Goal: Information Seeking & Learning: Compare options

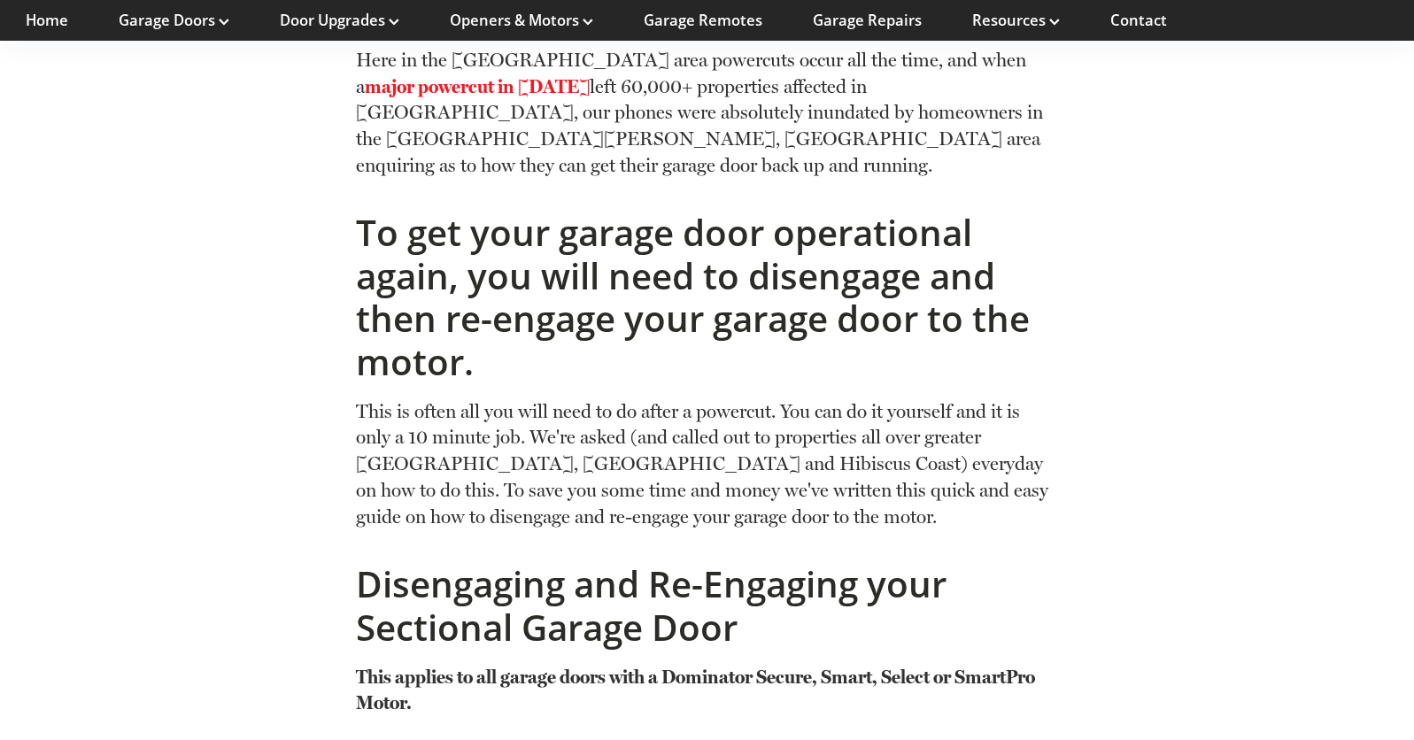
scroll to position [1140, 0]
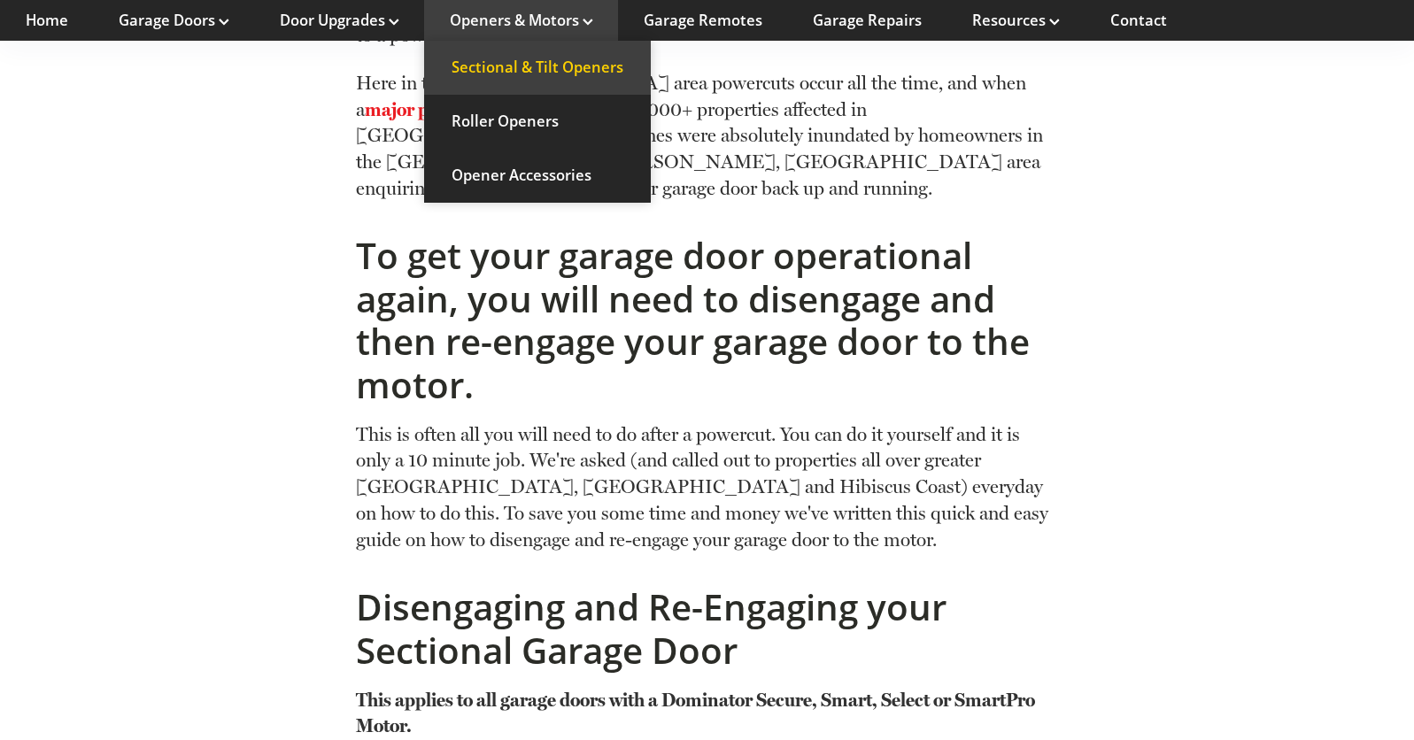
click at [589, 67] on link "Sectional & Tilt Openers" at bounding box center [537, 68] width 227 height 54
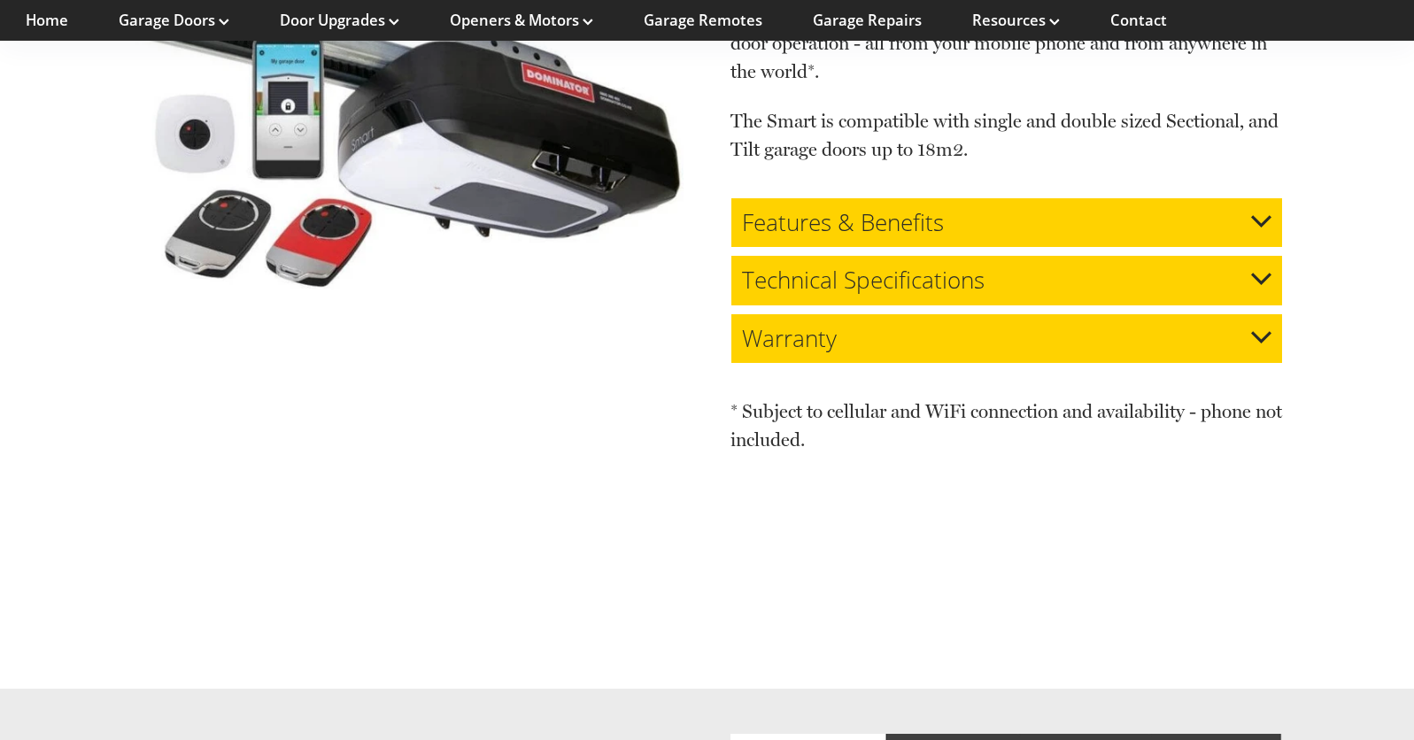
scroll to position [3903, 0]
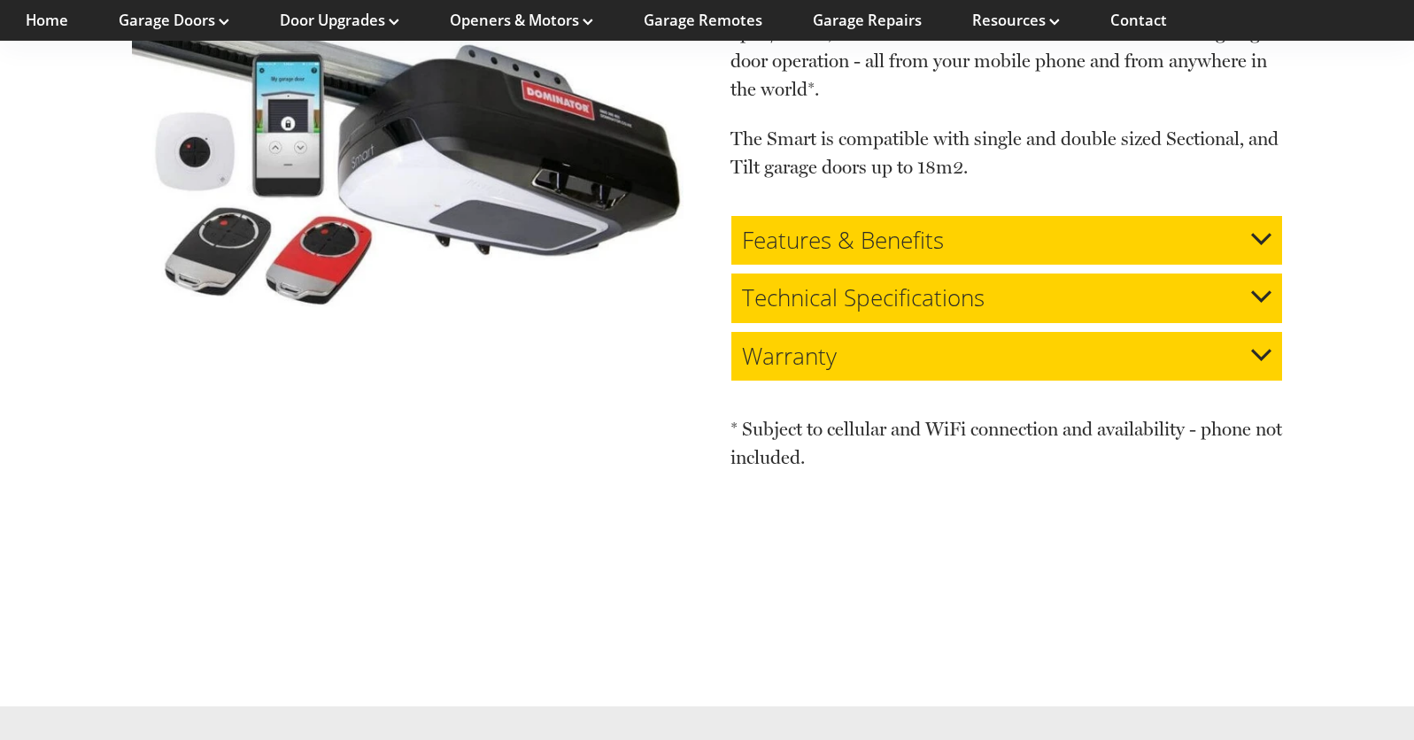
click at [941, 284] on h3 "Technical Specifications" at bounding box center [863, 297] width 243 height 27
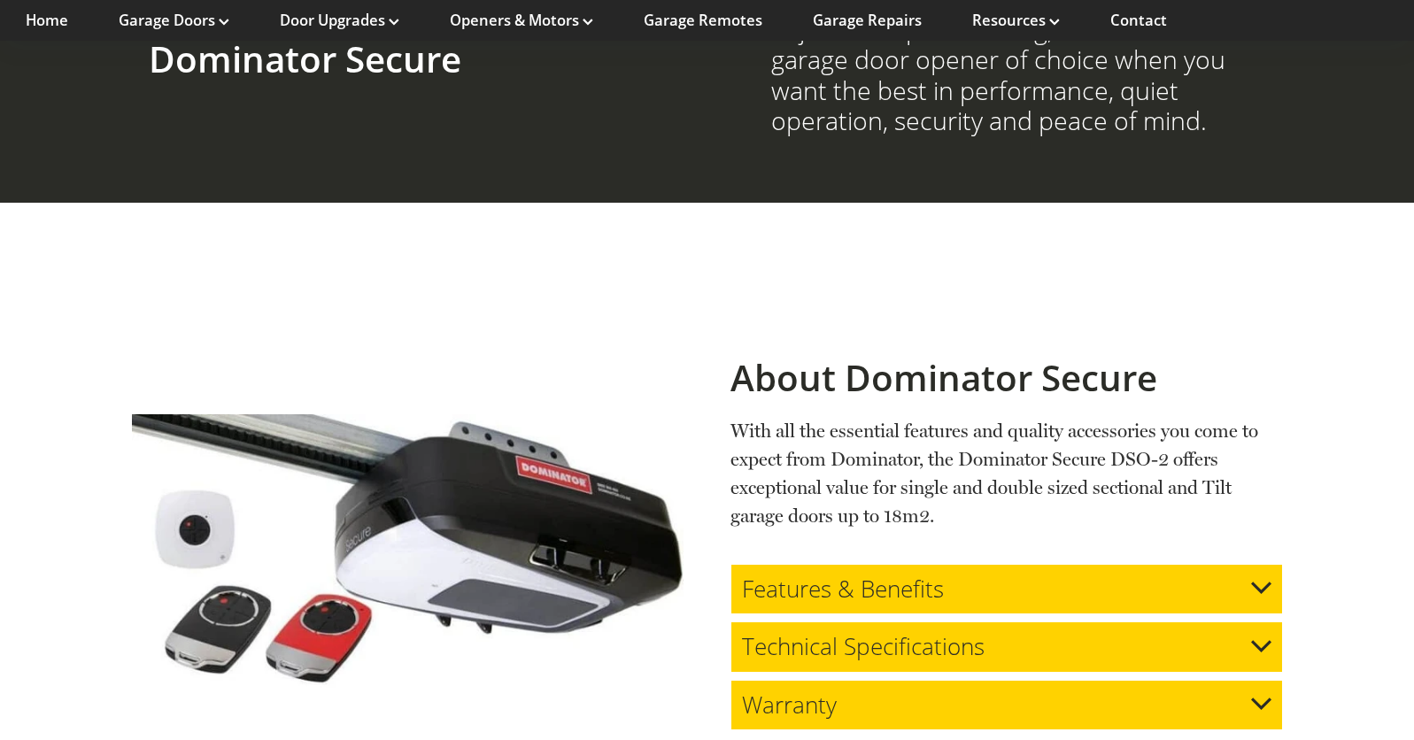
scroll to position [2445, 0]
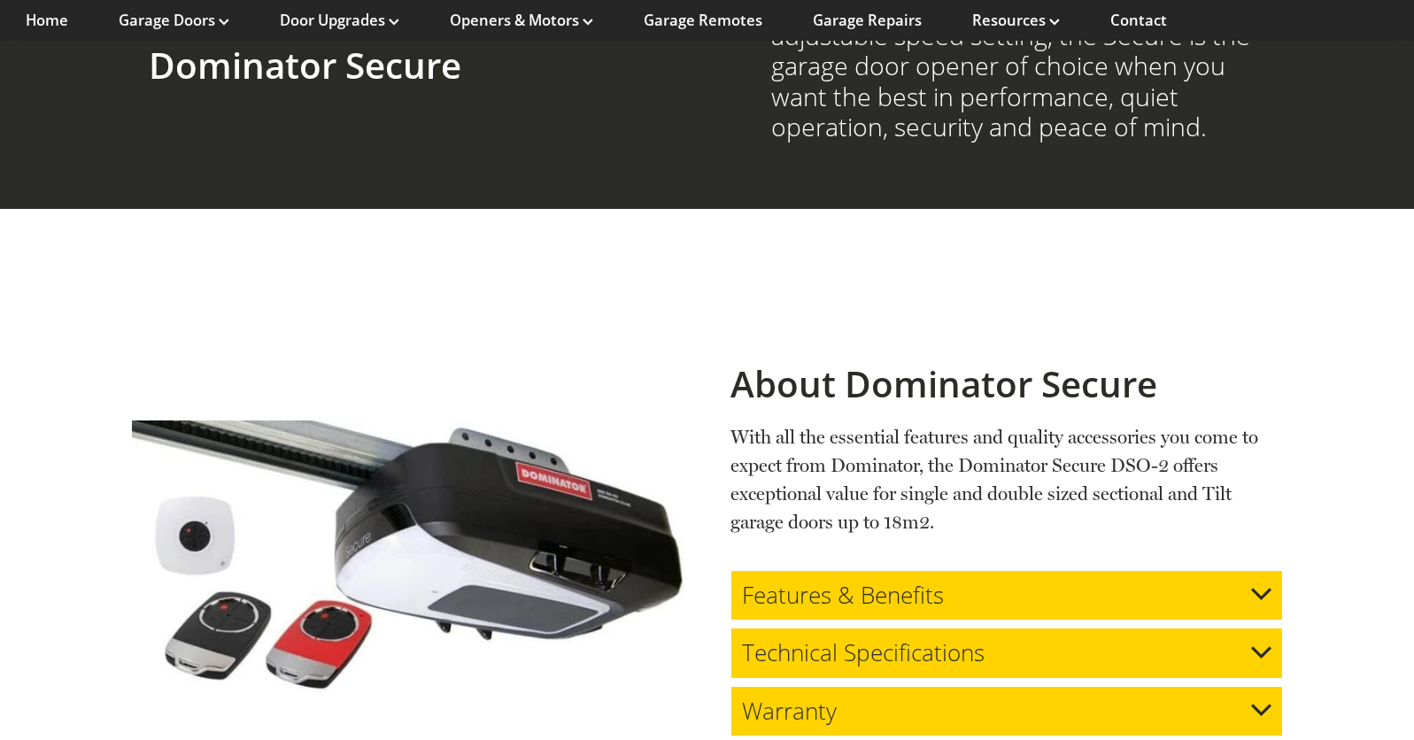
click at [938, 639] on h3 "Technical Specifications" at bounding box center [863, 652] width 243 height 27
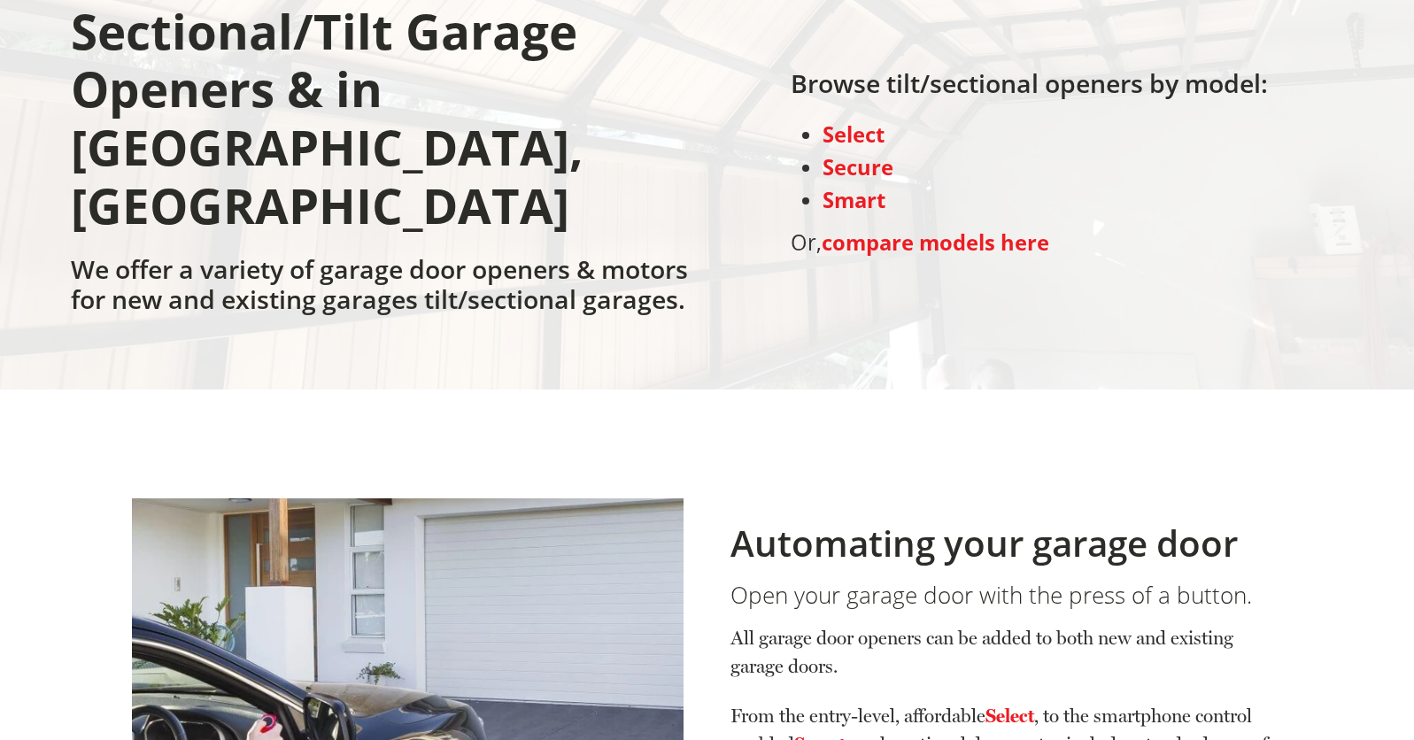
scroll to position [280, 0]
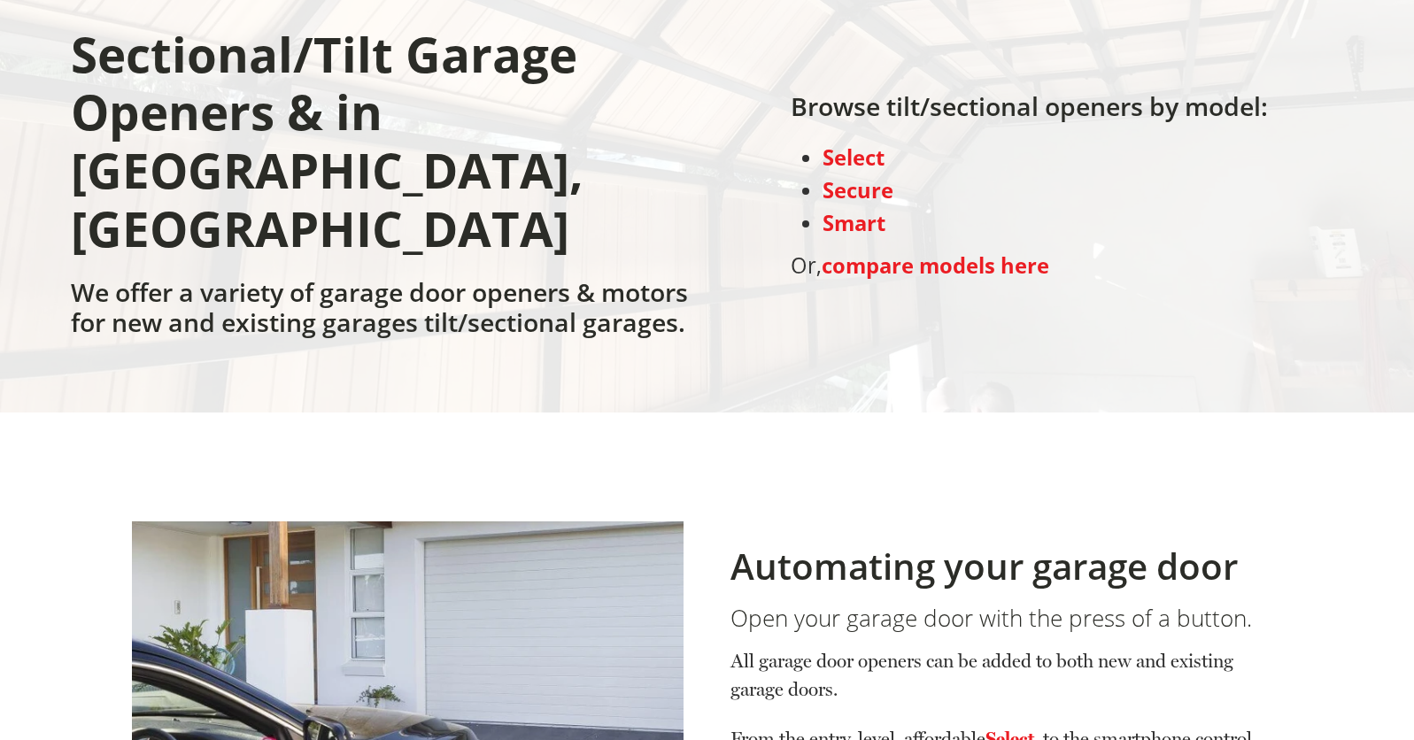
click at [929, 251] on strong "compare models here" at bounding box center [936, 265] width 228 height 28
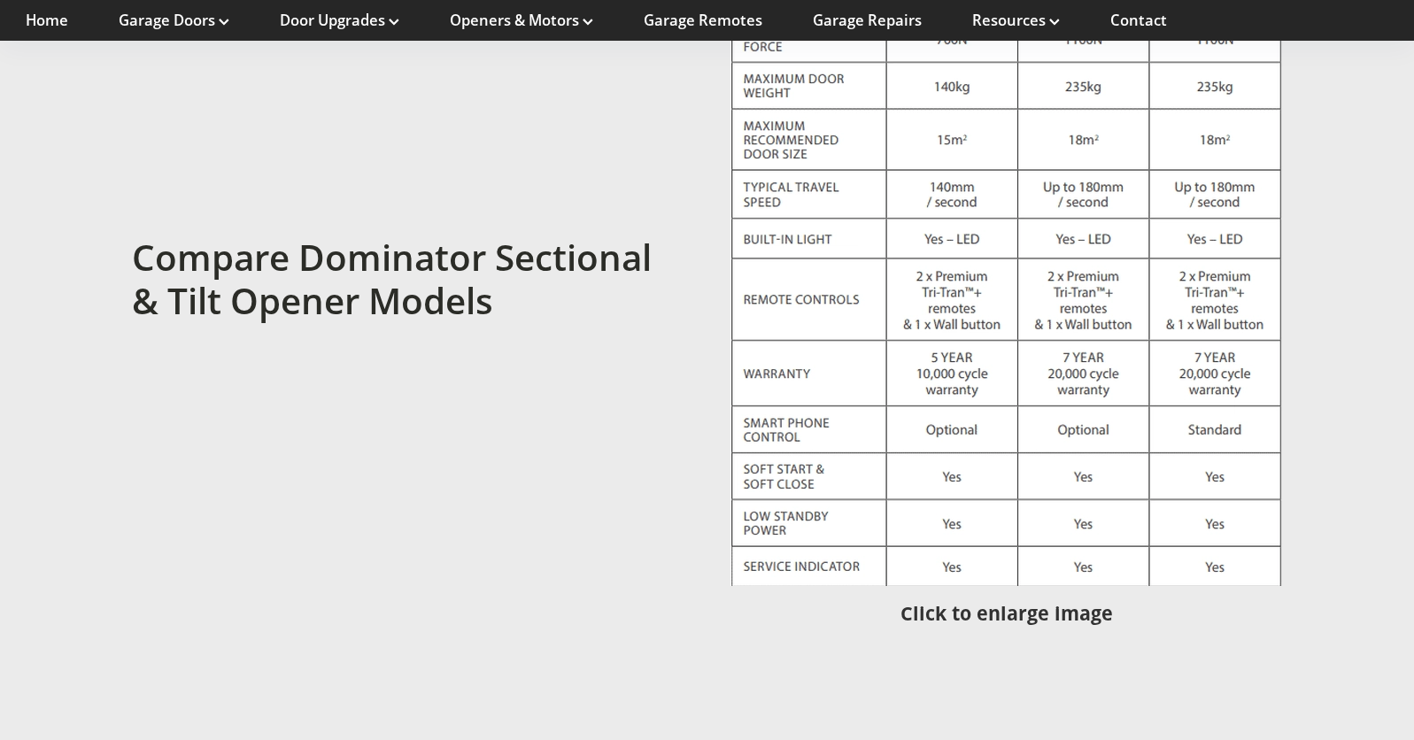
scroll to position [5059, 0]
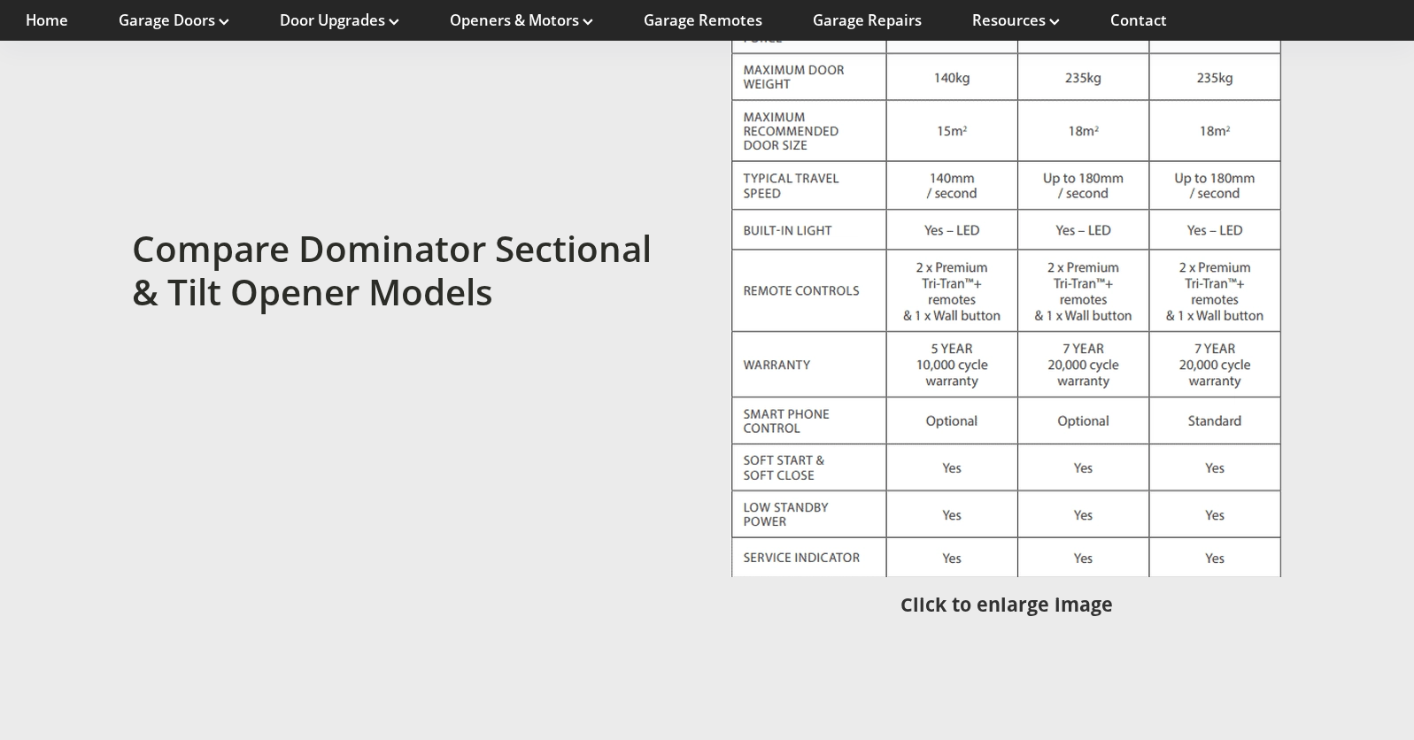
click at [1027, 591] on span "Click to enlarge image" at bounding box center [1006, 604] width 212 height 26
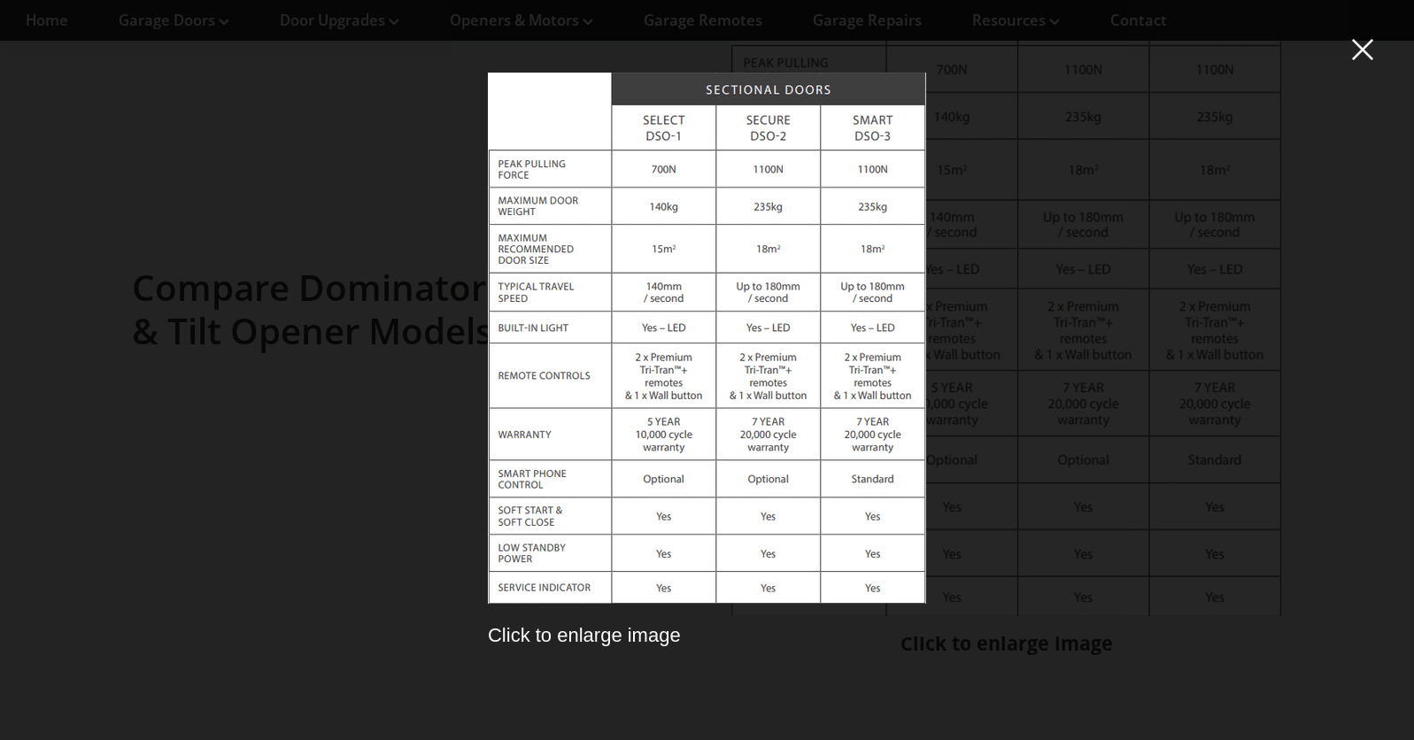
scroll to position [5023, 0]
click at [1358, 54] on span at bounding box center [1362, 49] width 21 height 22
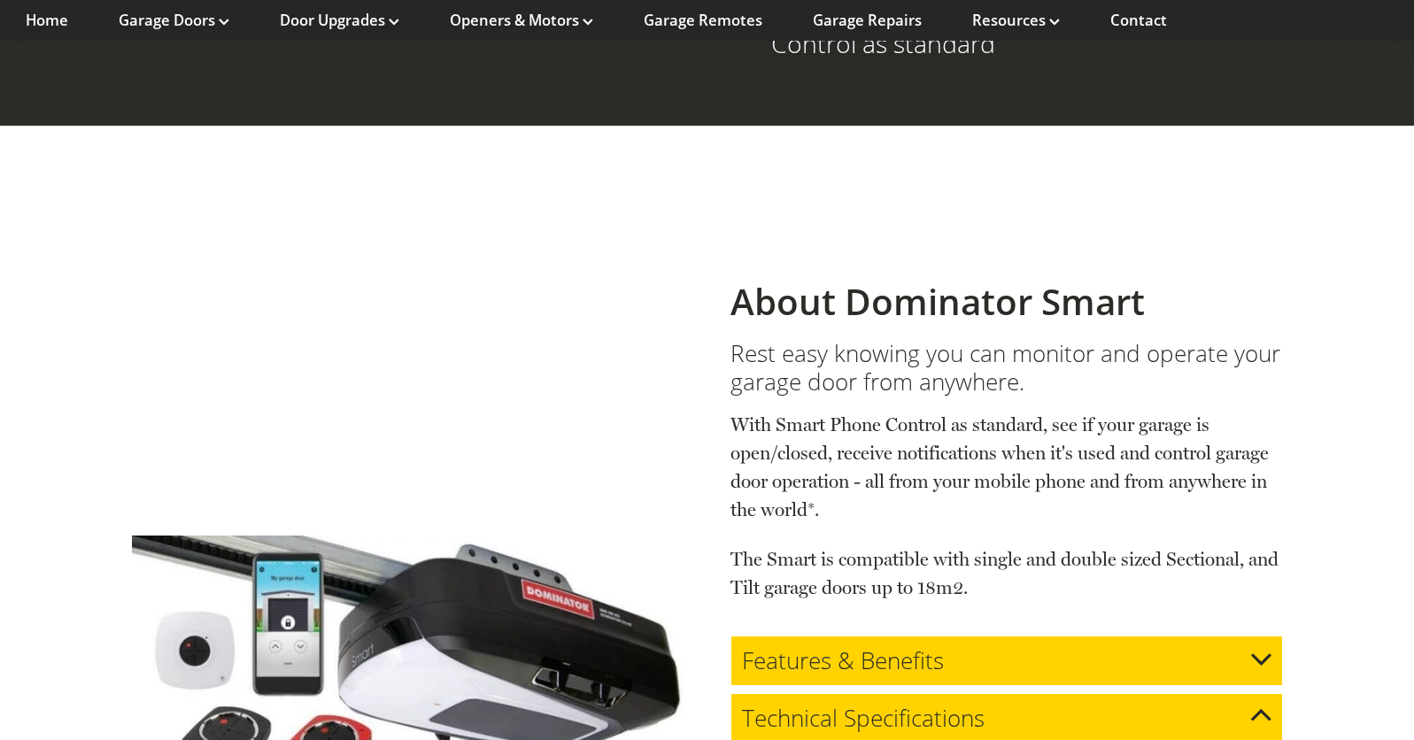
scroll to position [3373, 0]
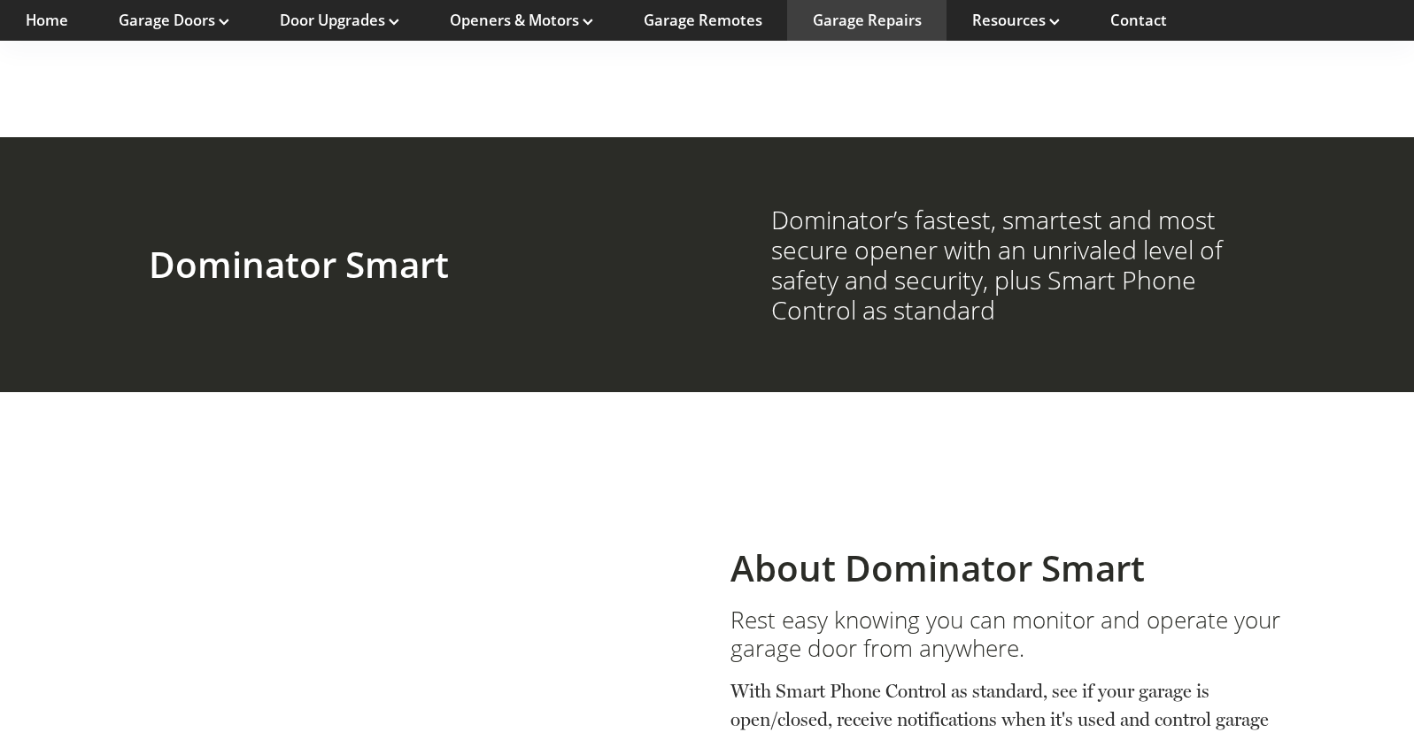
click at [849, 19] on link "Garage Repairs" at bounding box center [867, 20] width 109 height 19
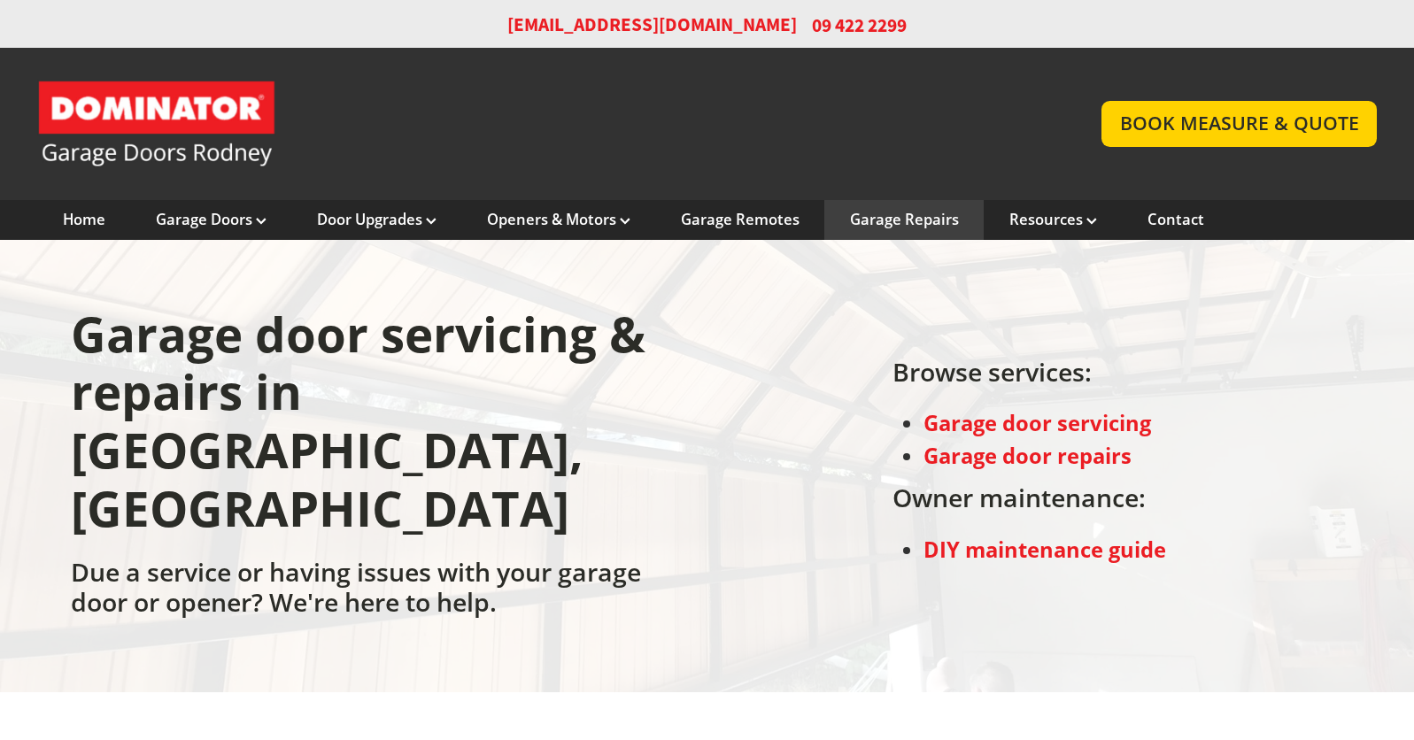
click at [238, 104] on link "Garage Door and Secure Access Solutions homepage" at bounding box center [551, 124] width 1029 height 89
